Goal: Book appointment/travel/reservation

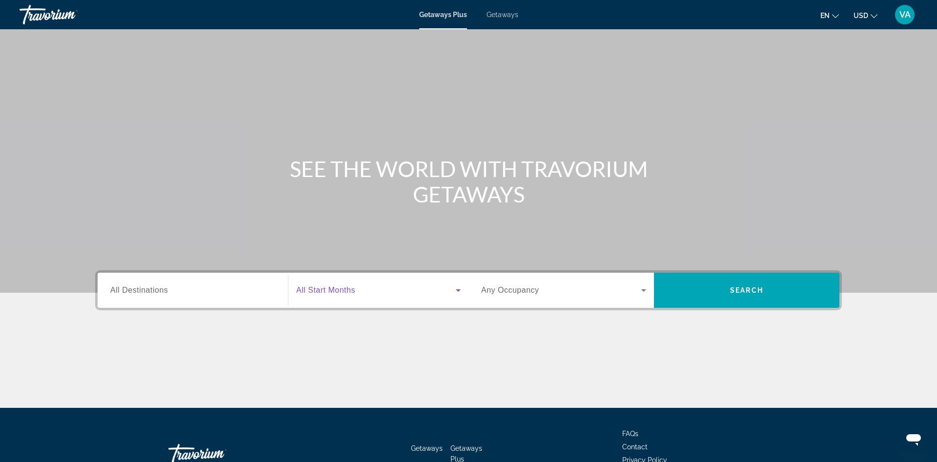
click at [463, 290] on icon "Search widget" at bounding box center [459, 291] width 12 height 12
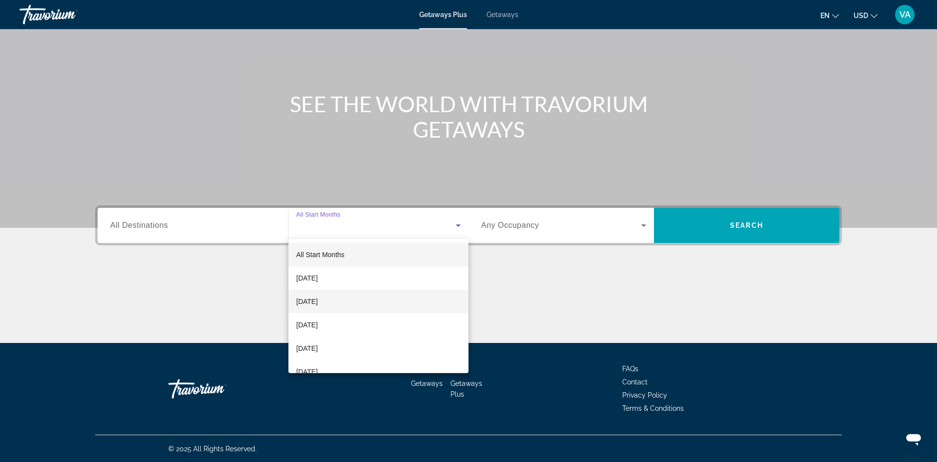
scroll to position [65, 0]
click at [310, 299] on span "[DATE]" at bounding box center [306, 301] width 21 height 12
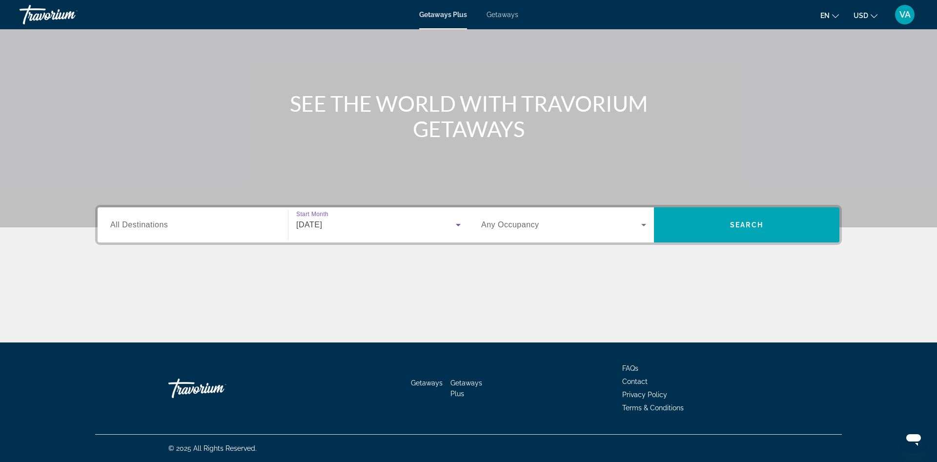
click at [643, 225] on icon "Search widget" at bounding box center [644, 225] width 5 height 2
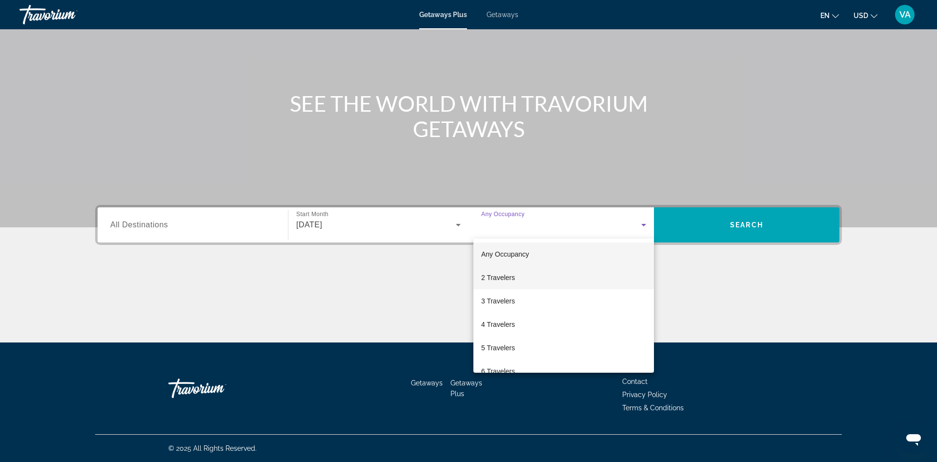
click at [506, 278] on span "2 Travelers" at bounding box center [498, 278] width 34 height 12
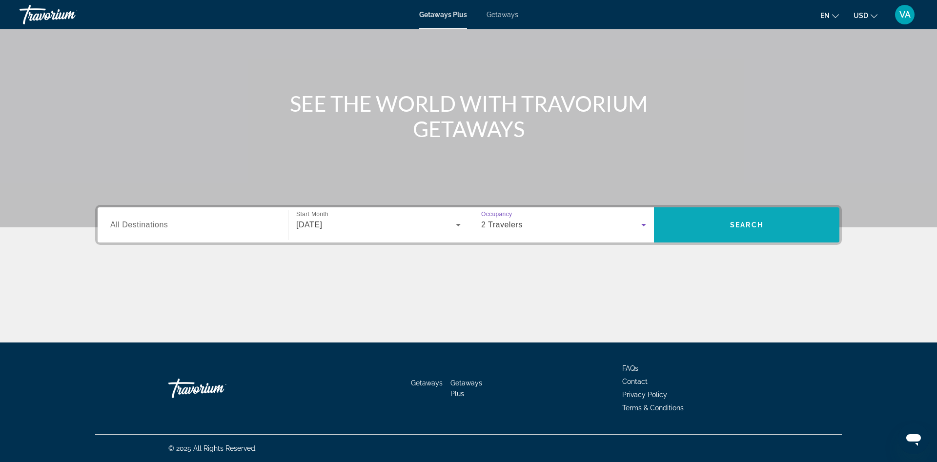
click at [720, 226] on span "Search widget" at bounding box center [747, 224] width 186 height 23
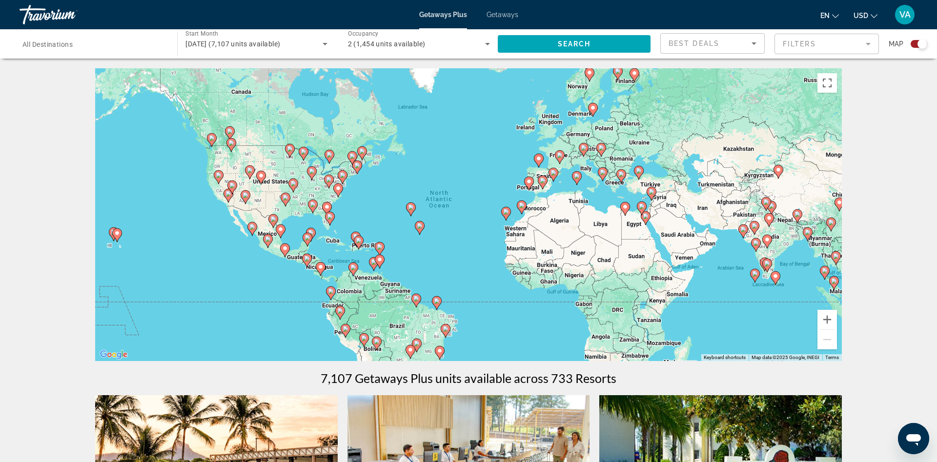
click at [868, 44] on mat-form-field "Filters" at bounding box center [827, 44] width 104 height 21
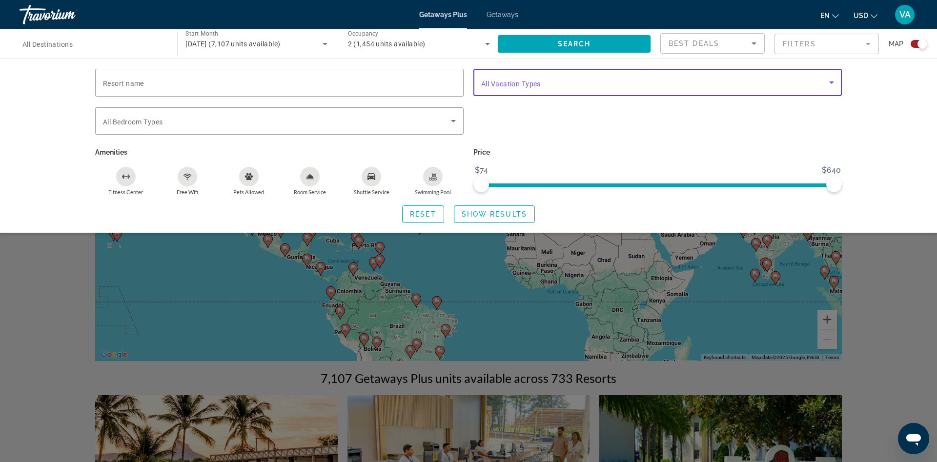
click at [831, 84] on icon "Search widget" at bounding box center [832, 83] width 12 height 12
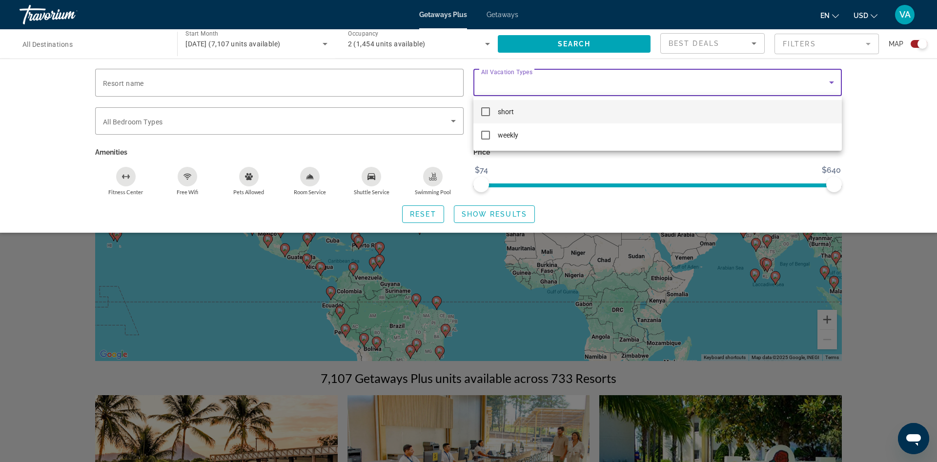
click at [831, 84] on div at bounding box center [468, 231] width 937 height 462
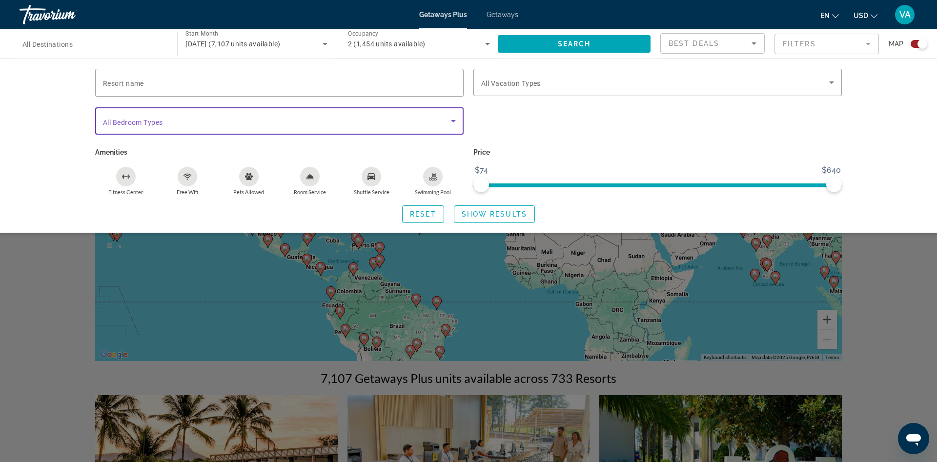
click at [457, 122] on icon "Search widget" at bounding box center [454, 121] width 12 height 12
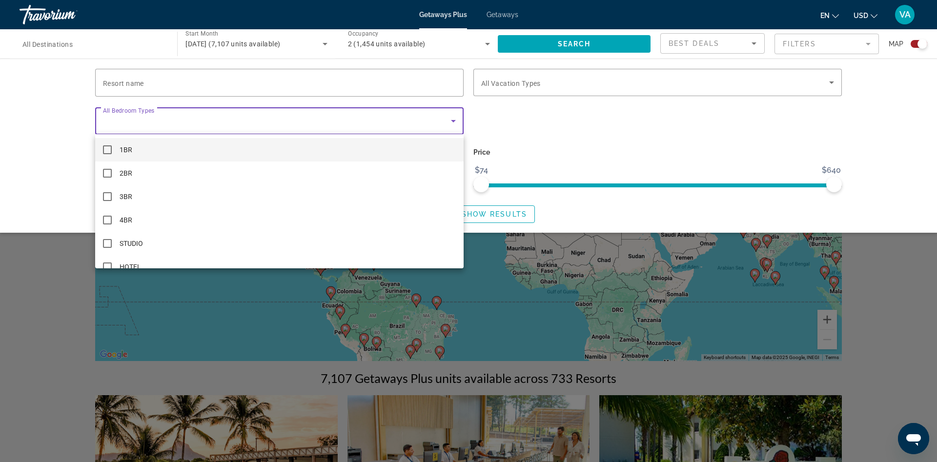
click at [457, 122] on div at bounding box center [468, 231] width 937 height 462
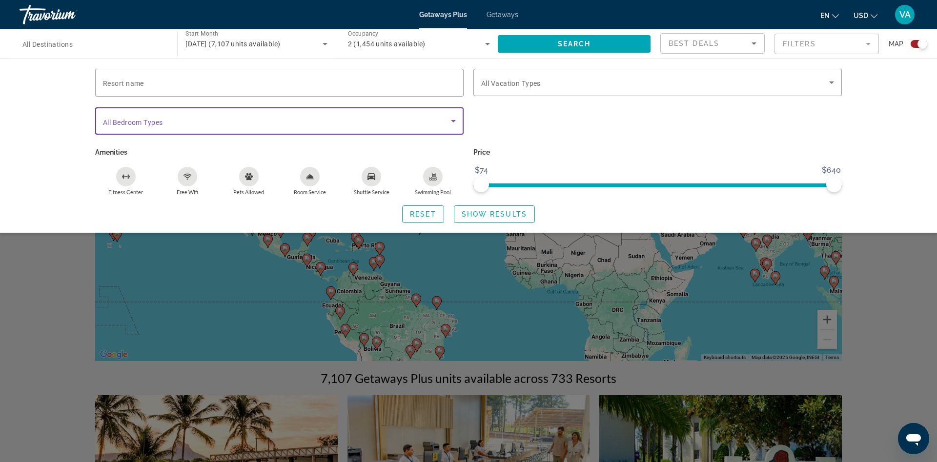
click at [457, 122] on icon "Search widget" at bounding box center [454, 121] width 12 height 12
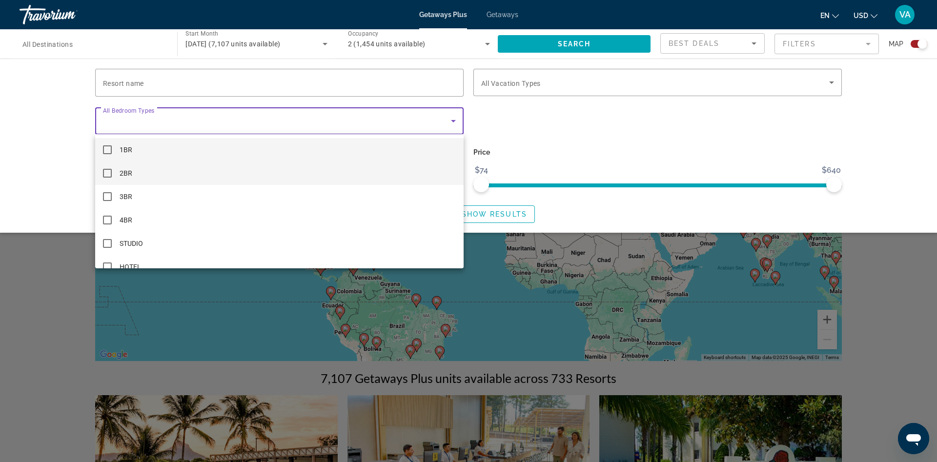
click at [105, 175] on mat-pseudo-checkbox at bounding box center [107, 173] width 9 height 9
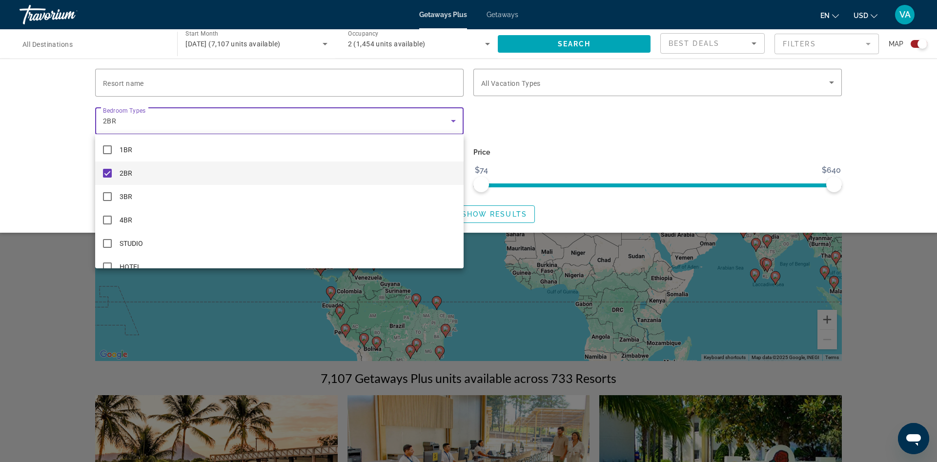
click at [513, 120] on div at bounding box center [468, 231] width 937 height 462
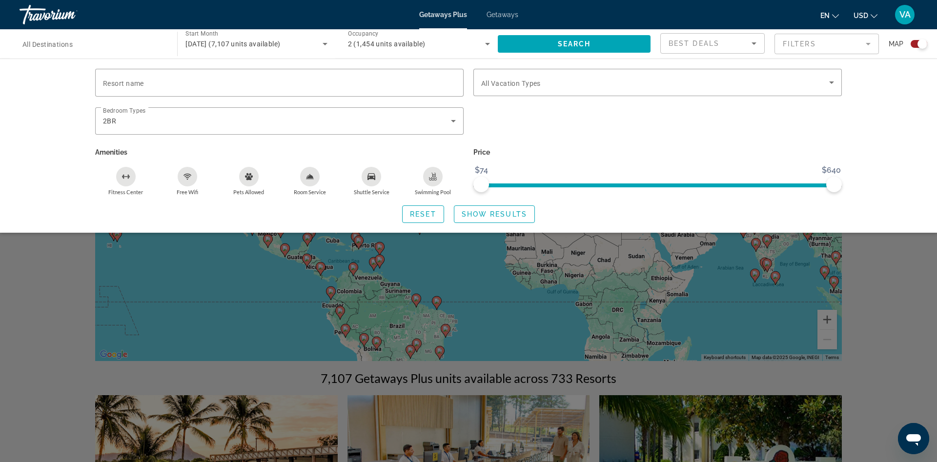
click at [194, 176] on div "Free Wifi" at bounding box center [188, 177] width 20 height 20
click at [371, 179] on icon "Shuttle Service" at bounding box center [372, 176] width 8 height 7
click at [435, 176] on icon "Swimming Pool" at bounding box center [433, 177] width 8 height 8
click at [492, 213] on span "Show Results" at bounding box center [494, 214] width 65 height 8
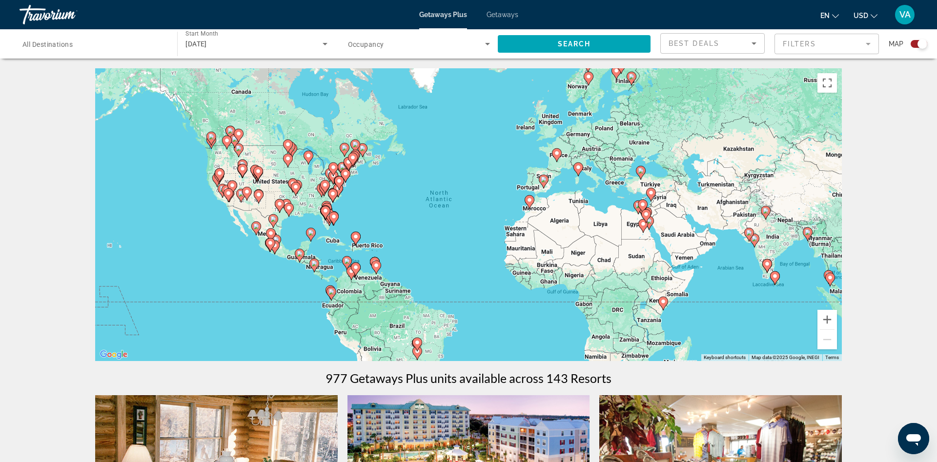
click at [158, 46] on input "Destination All Destinations" at bounding box center [93, 45] width 142 height 12
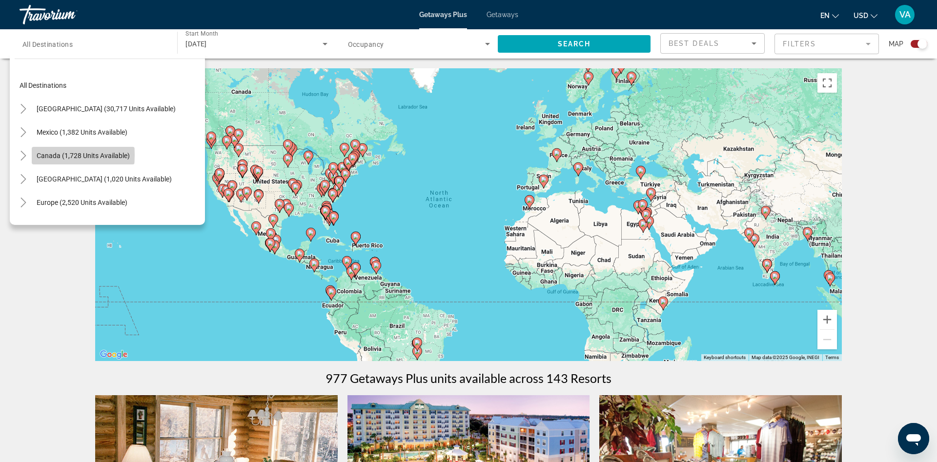
click at [53, 155] on span "Canada (1,728 units available)" at bounding box center [83, 156] width 93 height 8
type input "**********"
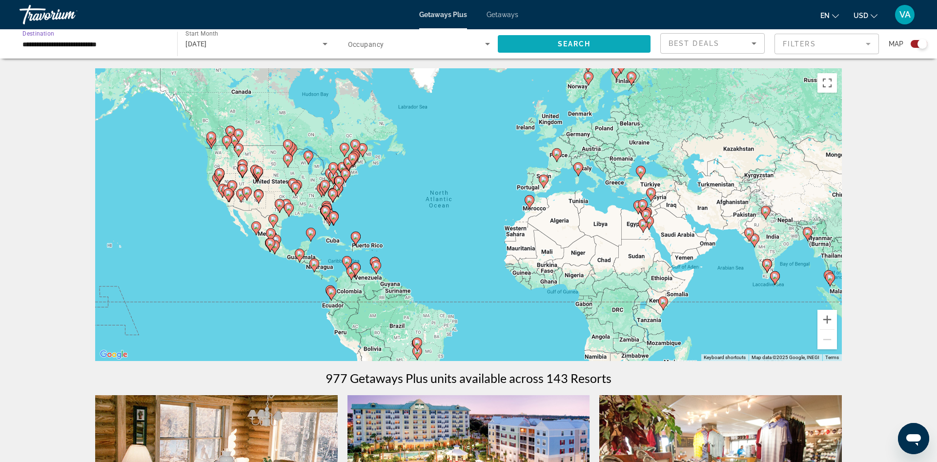
click at [561, 40] on span "Search" at bounding box center [574, 44] width 33 height 8
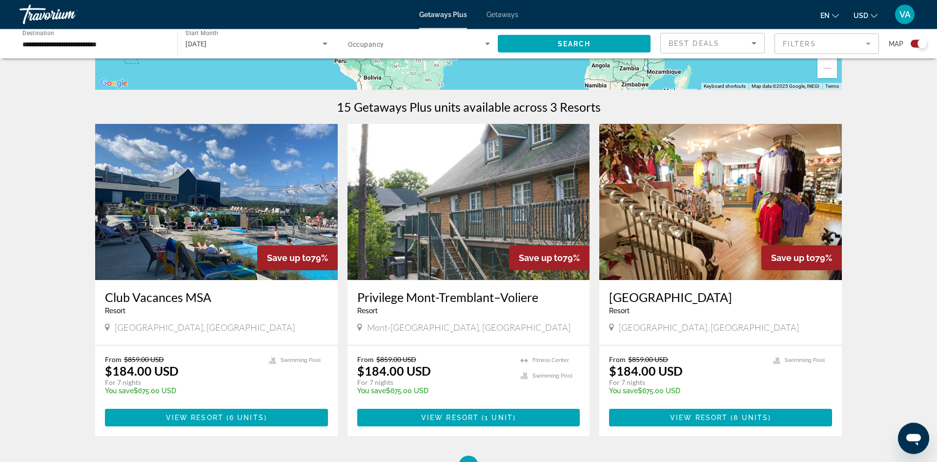
scroll to position [274, 0]
